Goal: Task Accomplishment & Management: Manage account settings

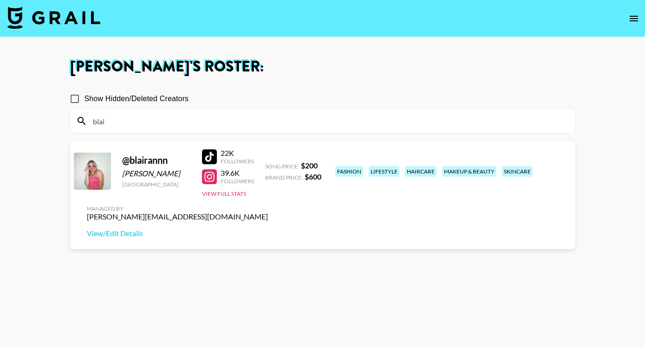
click at [629, 15] on icon "open drawer" at bounding box center [633, 18] width 11 height 11
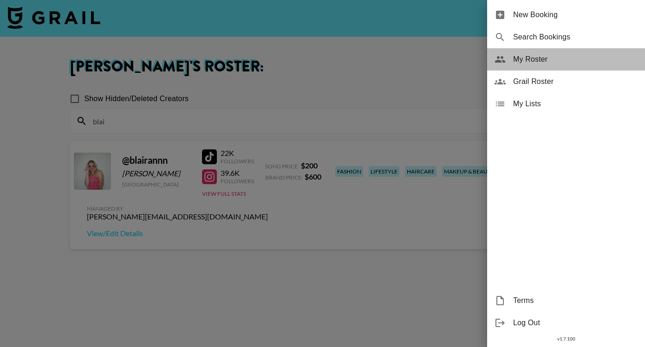
click at [538, 59] on span "My Roster" at bounding box center [575, 59] width 124 height 11
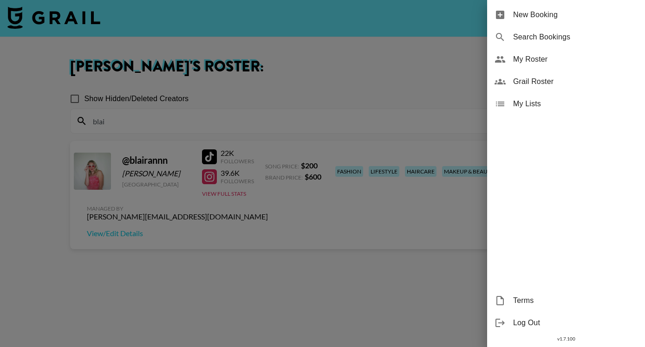
click at [273, 110] on div at bounding box center [322, 173] width 645 height 347
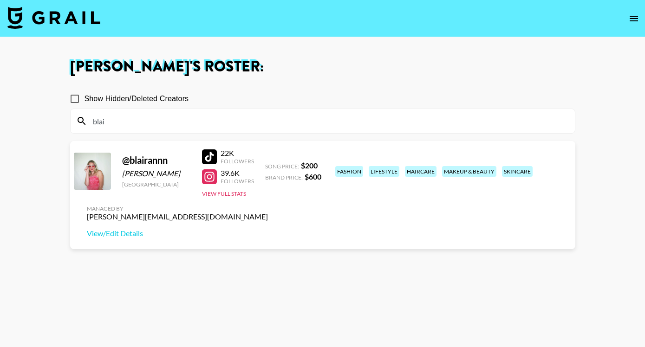
click at [222, 120] on input "blai" at bounding box center [328, 121] width 482 height 15
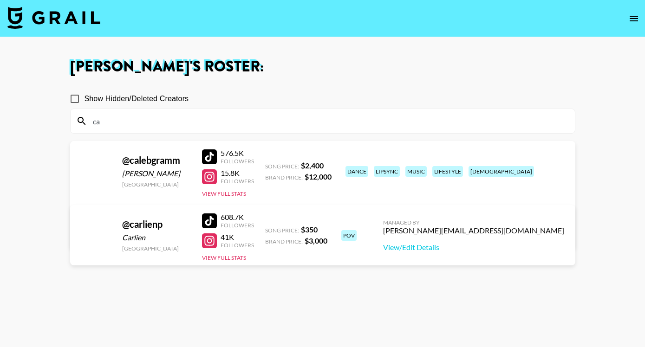
type input "c"
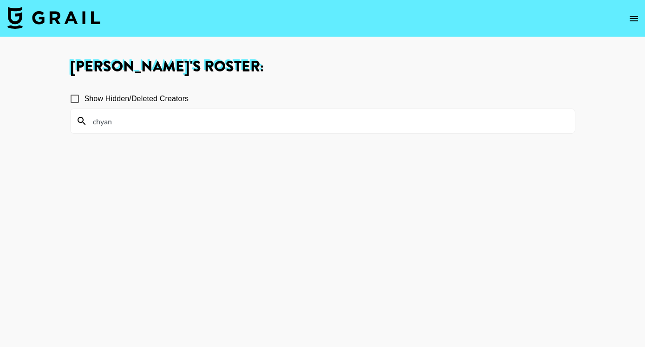
type input "chyan"
click at [164, 98] on span "Show Hidden/Deleted Creators" at bounding box center [136, 98] width 104 height 11
click at [84, 98] on input "Show Hidden/Deleted Creators" at bounding box center [74, 98] width 19 height 19
checkbox input "true"
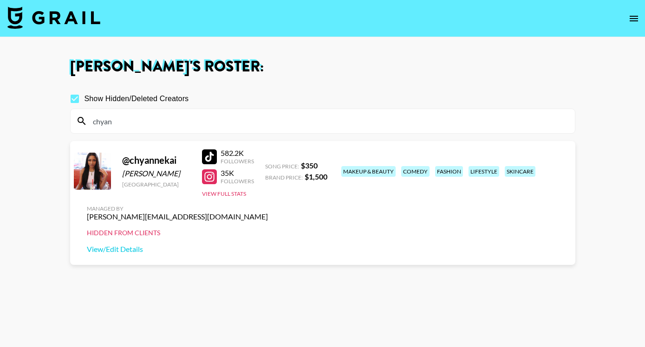
click at [213, 181] on div at bounding box center [209, 176] width 15 height 15
click at [215, 197] on button "View Full Stats" at bounding box center [224, 193] width 44 height 7
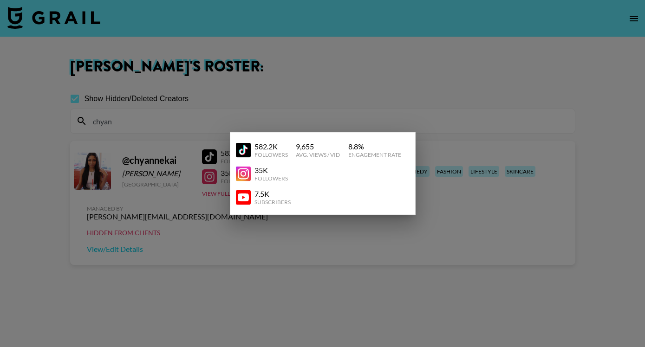
click at [239, 153] on img at bounding box center [243, 149] width 15 height 15
click at [244, 149] on img at bounding box center [243, 149] width 15 height 15
click at [243, 152] on img at bounding box center [243, 149] width 15 height 15
click at [313, 81] on div at bounding box center [322, 173] width 645 height 347
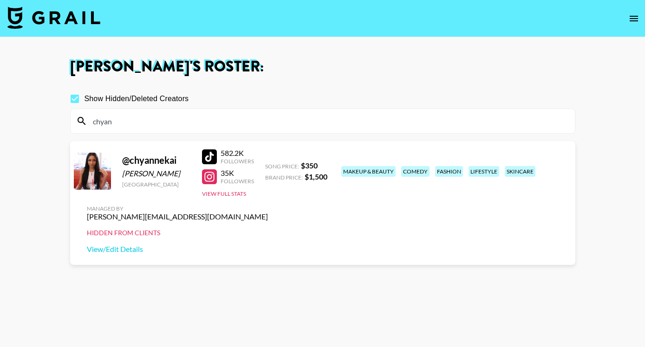
click at [183, 116] on input "chyan" at bounding box center [328, 121] width 482 height 15
click at [179, 120] on input "chyan" at bounding box center [328, 121] width 482 height 15
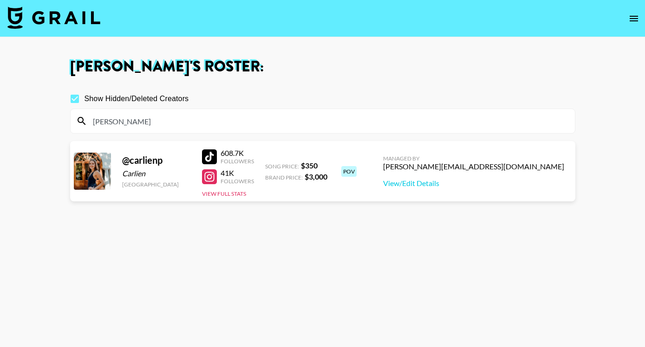
click at [212, 152] on div at bounding box center [209, 156] width 15 height 15
click at [228, 192] on button "View Full Stats" at bounding box center [224, 193] width 44 height 7
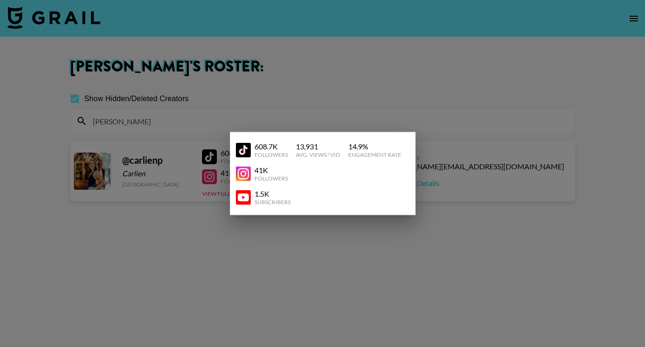
click at [472, 171] on div at bounding box center [322, 173] width 645 height 347
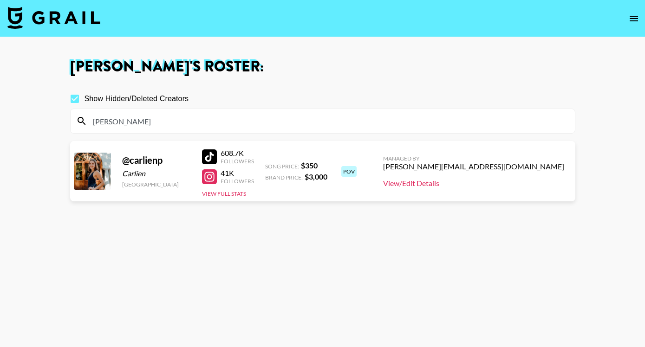
click at [537, 183] on link "View/Edit Details" at bounding box center [473, 183] width 181 height 9
click at [222, 193] on button "View Full Stats" at bounding box center [224, 193] width 44 height 7
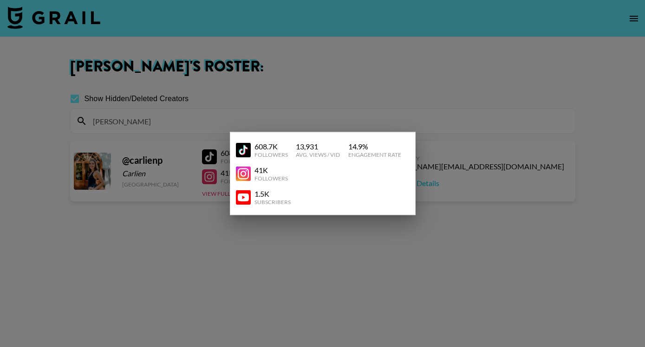
click at [243, 174] on img at bounding box center [243, 173] width 15 height 15
click at [314, 86] on div at bounding box center [322, 173] width 645 height 347
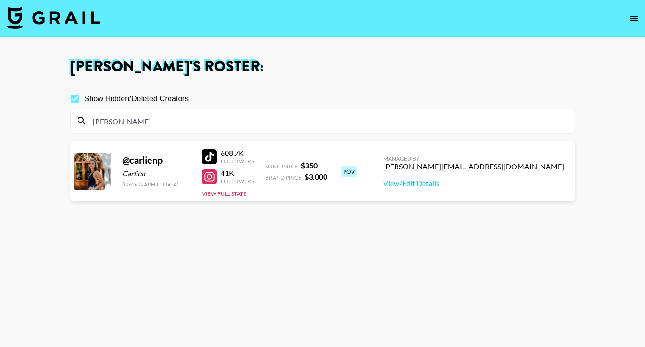
click at [133, 124] on input "carlie" at bounding box center [328, 121] width 482 height 15
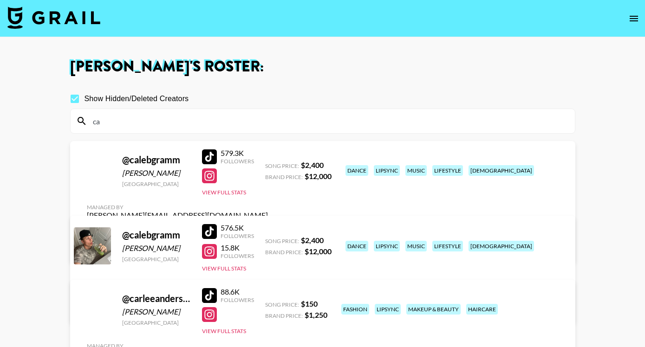
type input "c"
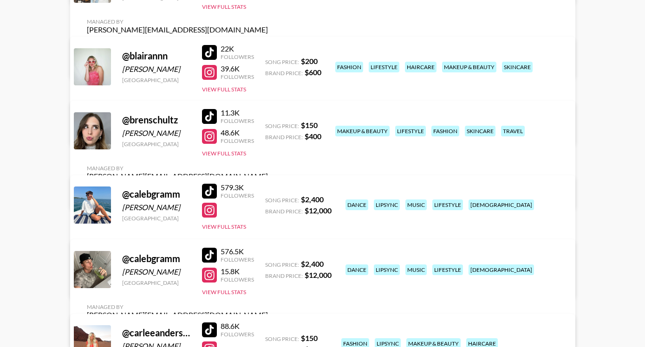
scroll to position [555, 0]
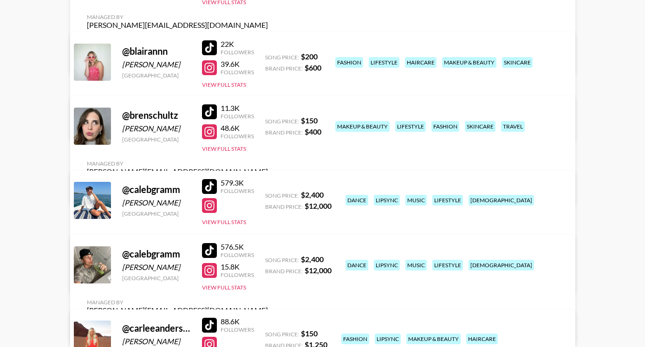
click at [209, 114] on div at bounding box center [209, 111] width 15 height 15
click at [210, 129] on div at bounding box center [209, 131] width 15 height 15
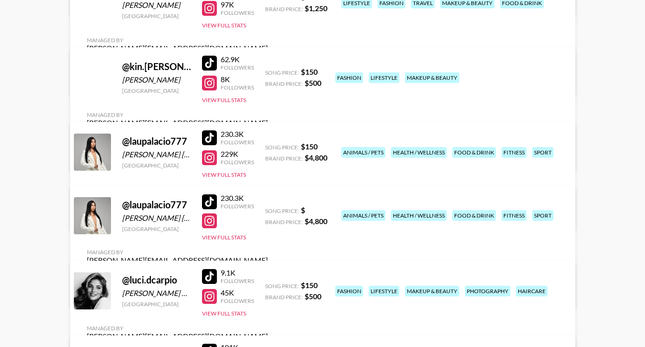
scroll to position [2174, 0]
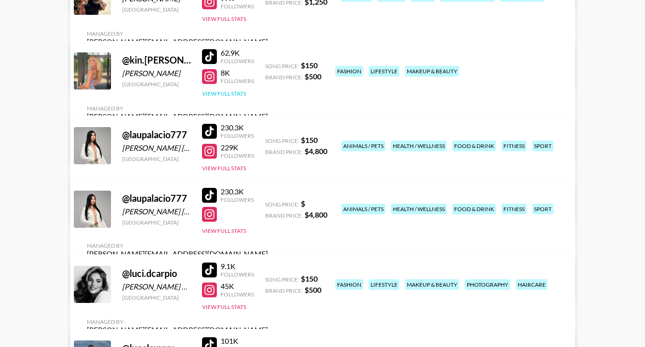
click at [236, 97] on button "View Full Stats" at bounding box center [224, 93] width 44 height 7
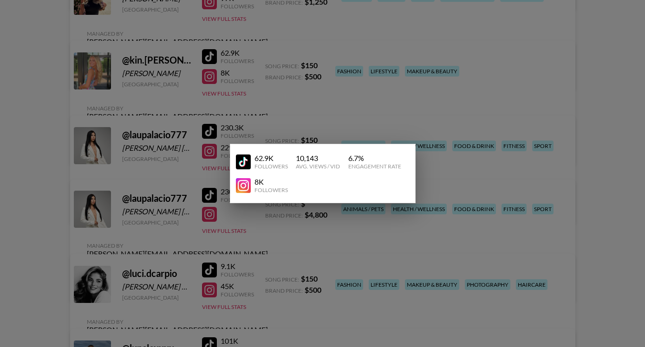
click at [294, 97] on div at bounding box center [322, 173] width 645 height 347
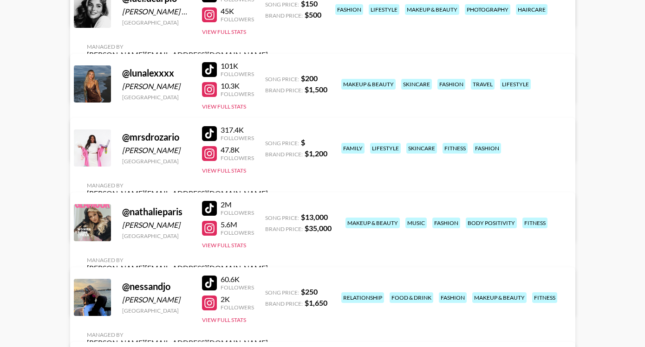
scroll to position [2458, 0]
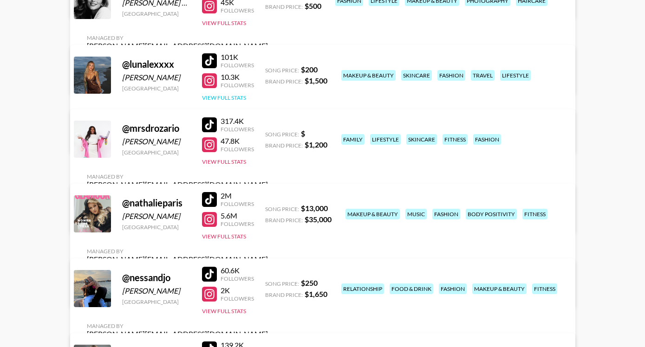
click at [234, 97] on button "View Full Stats" at bounding box center [224, 97] width 44 height 7
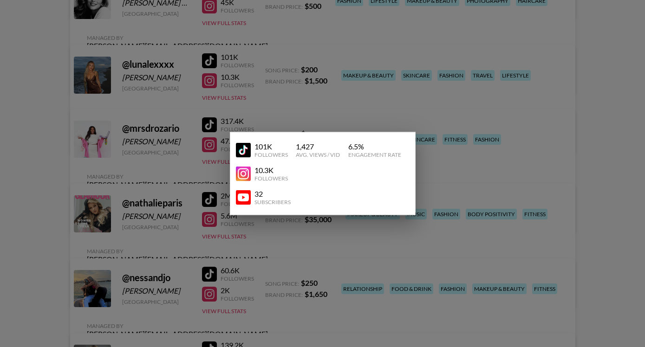
click at [273, 95] on div at bounding box center [322, 173] width 645 height 347
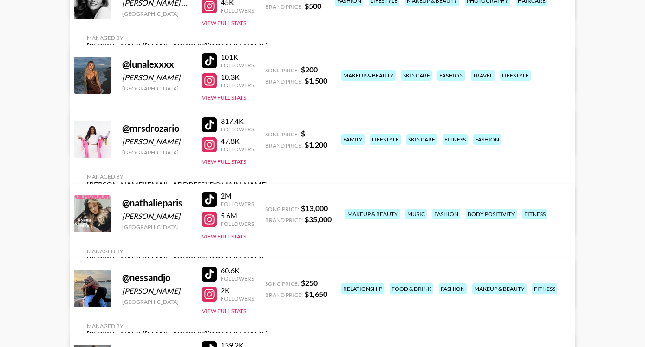
click at [209, 60] on div at bounding box center [209, 60] width 15 height 15
click at [210, 83] on div at bounding box center [209, 80] width 15 height 15
click at [211, 60] on div at bounding box center [209, 60] width 15 height 15
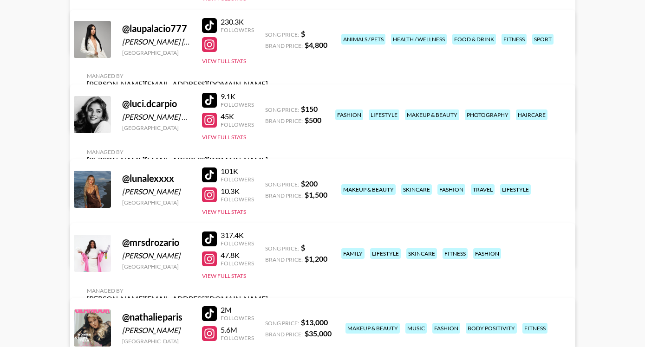
scroll to position [2320, 0]
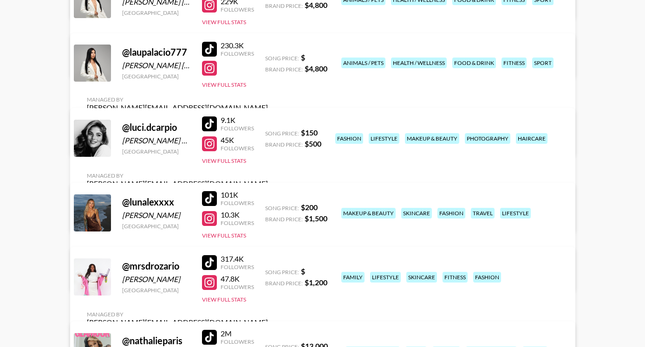
click at [211, 198] on div at bounding box center [209, 198] width 15 height 15
click at [213, 218] on div at bounding box center [209, 218] width 15 height 15
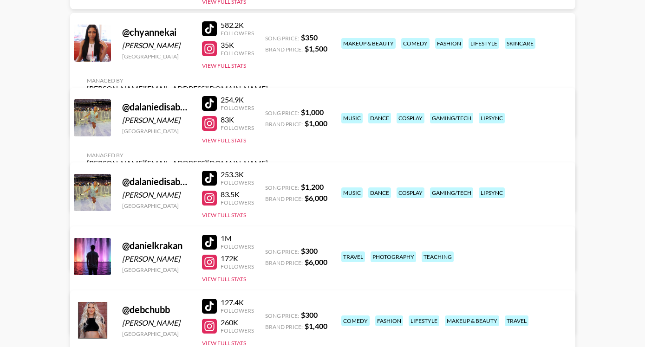
scroll to position [957, 0]
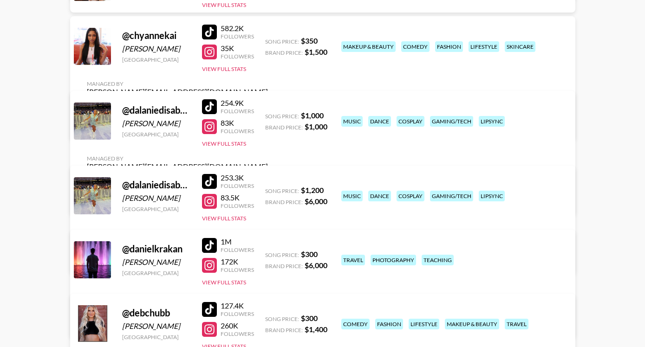
click at [212, 38] on div at bounding box center [209, 32] width 15 height 15
click at [211, 38] on div at bounding box center [209, 32] width 15 height 15
click at [211, 58] on div at bounding box center [209, 52] width 15 height 15
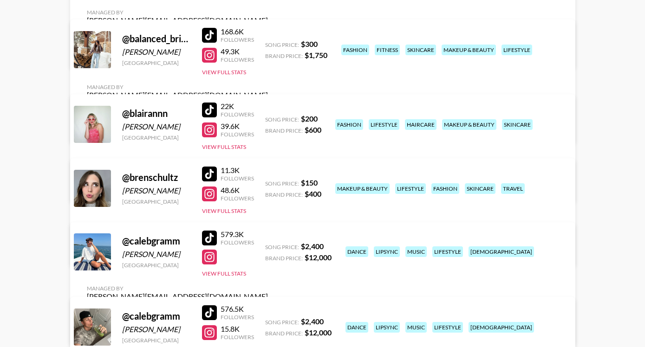
scroll to position [464, 0]
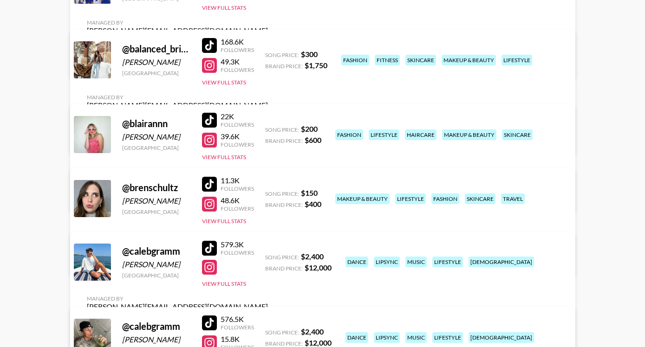
click at [211, 182] on div at bounding box center [209, 184] width 15 height 15
click at [212, 203] on div at bounding box center [209, 204] width 15 height 15
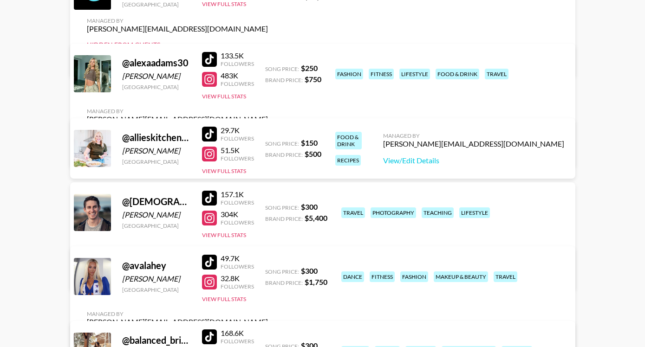
scroll to position [0, 0]
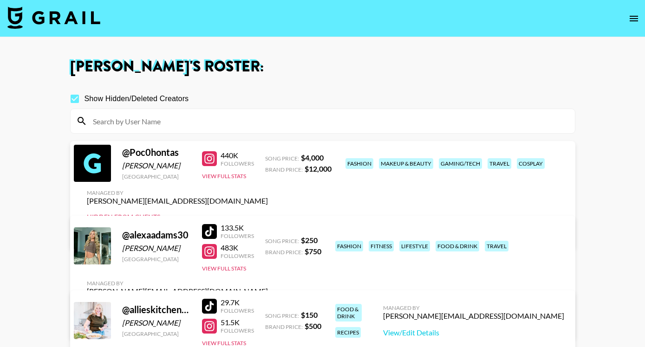
click at [150, 126] on input at bounding box center [328, 121] width 482 height 15
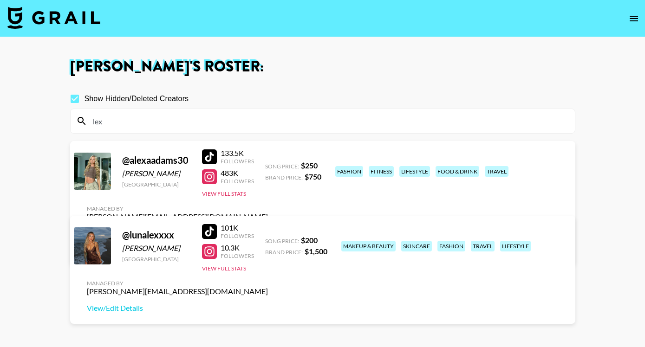
type input "lex"
click at [208, 229] on div at bounding box center [209, 231] width 15 height 15
click at [213, 253] on div at bounding box center [209, 251] width 15 height 15
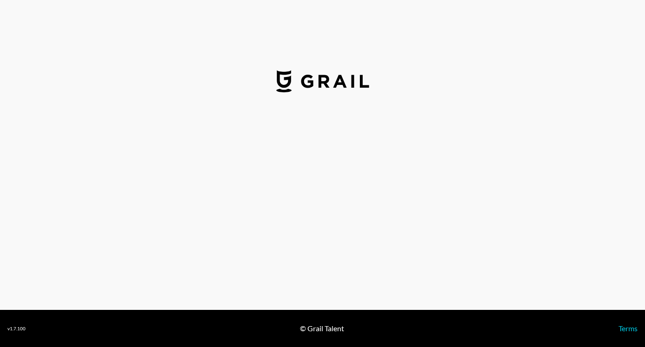
select select "USD"
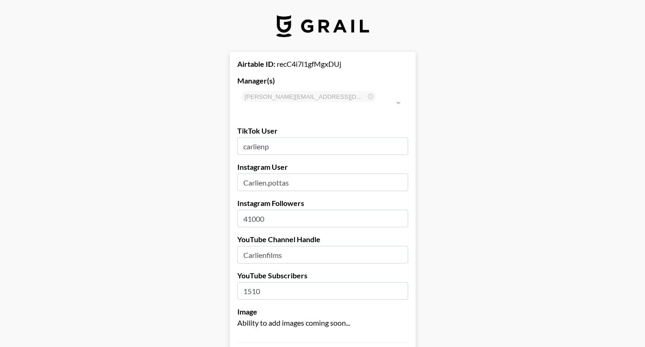
drag, startPoint x: 298, startPoint y: 169, endPoint x: 265, endPoint y: 169, distance: 33.4
click at [265, 174] on input "Carlien.pottas" at bounding box center [322, 183] width 171 height 18
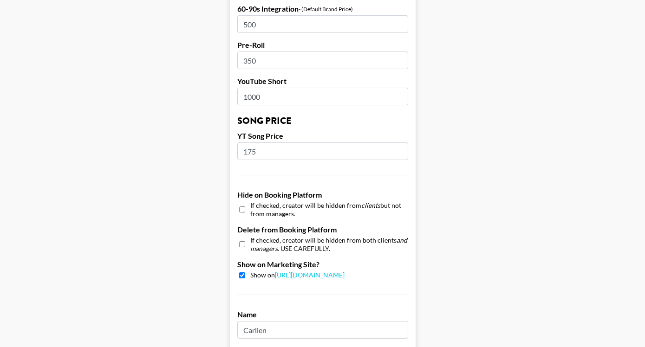
scroll to position [886, 0]
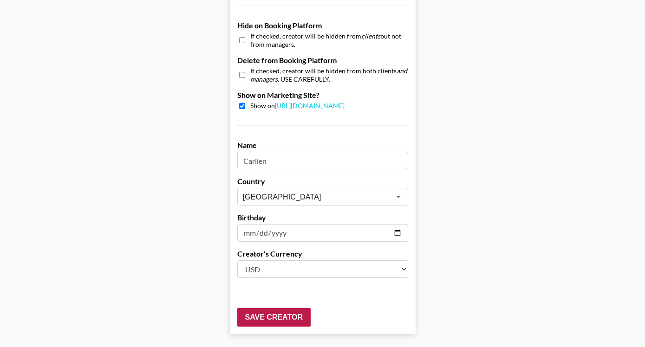
type input "Carlienfilms"
click at [278, 308] on input "Save Creator" at bounding box center [273, 317] width 73 height 19
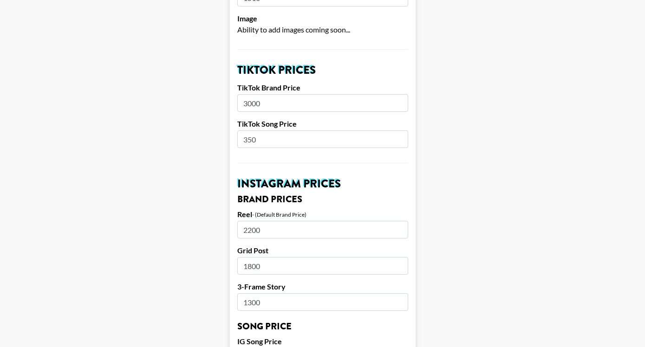
scroll to position [0, 0]
